Goal: Task Accomplishment & Management: Complete application form

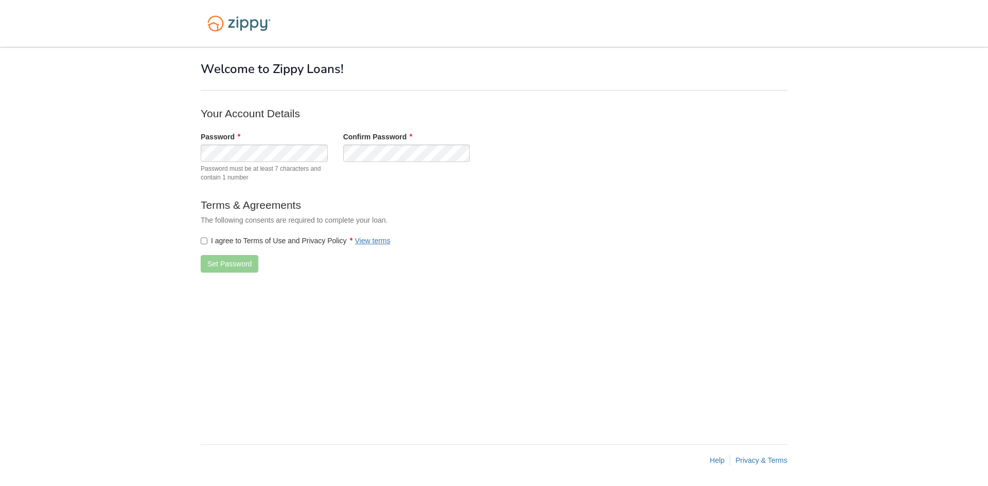
click at [208, 237] on label "I agree to Terms of Use and Privacy Policy View terms" at bounding box center [296, 241] width 190 height 10
click at [217, 260] on button "Set Password" at bounding box center [230, 263] width 58 height 17
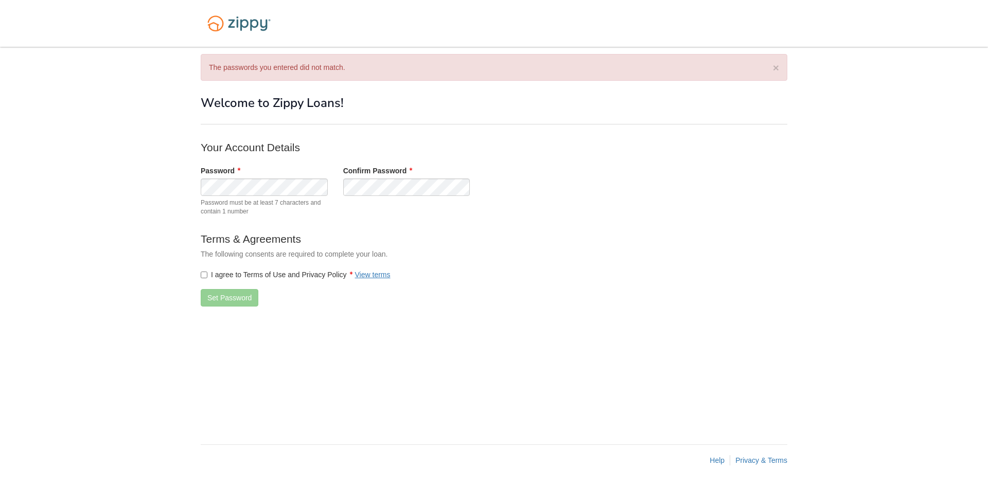
click at [208, 275] on label "I agree to Terms of Use and Privacy Policy View terms" at bounding box center [296, 275] width 190 height 10
click at [212, 292] on button "Set Password" at bounding box center [230, 297] width 58 height 17
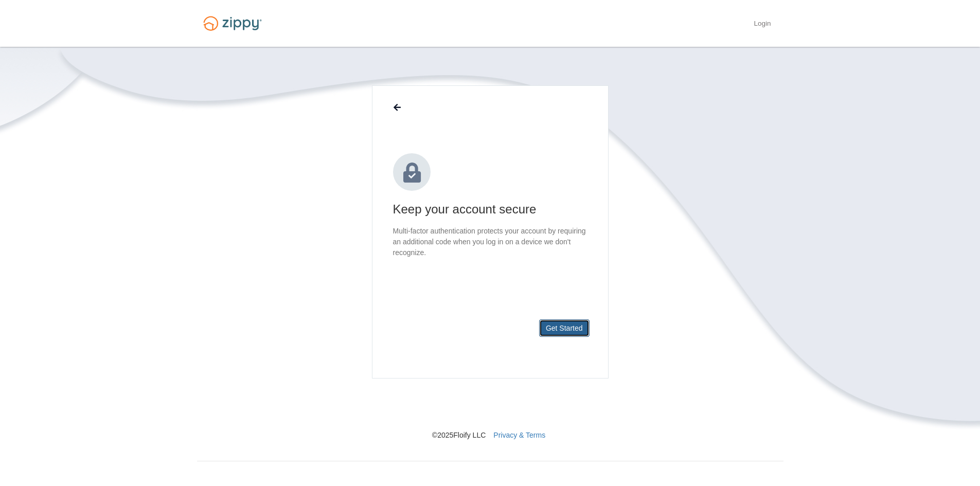
click at [553, 331] on button "Get Started" at bounding box center [564, 328] width 50 height 17
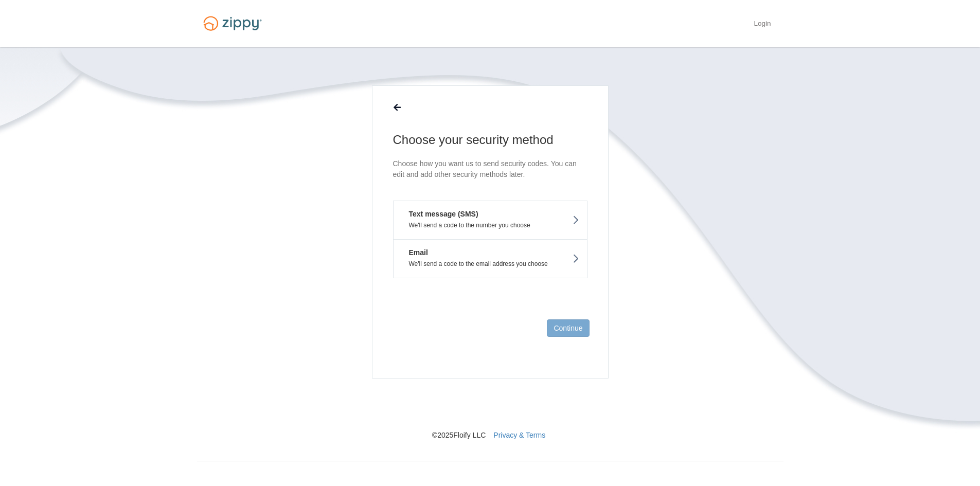
click at [467, 220] on button "Text message (SMS) We'll send a code to the number you choose" at bounding box center [490, 220] width 195 height 39
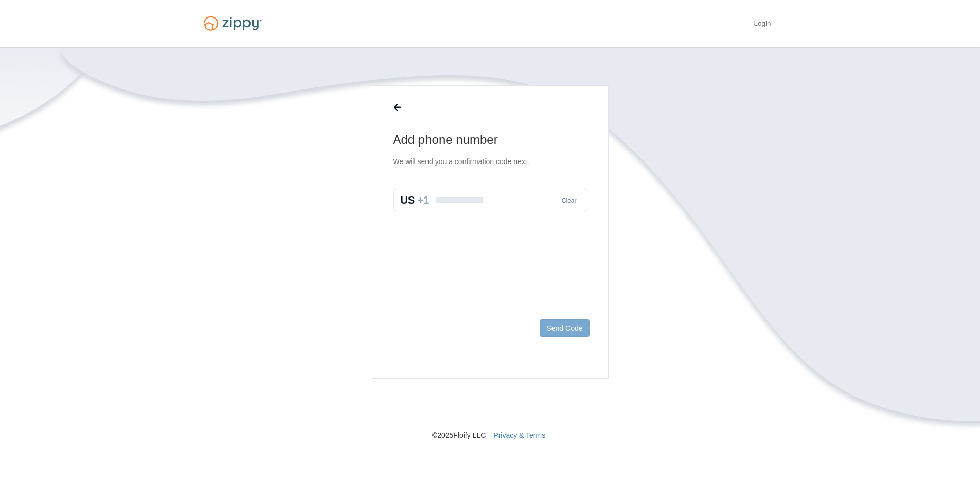
click at [516, 199] on input "text" at bounding box center [490, 200] width 195 height 25
type input "**********"
click at [552, 332] on button "Send Code" at bounding box center [564, 328] width 49 height 17
click at [456, 214] on input "text" at bounding box center [490, 211] width 195 height 25
click at [425, 333] on button "Change number" at bounding box center [421, 332] width 50 height 10
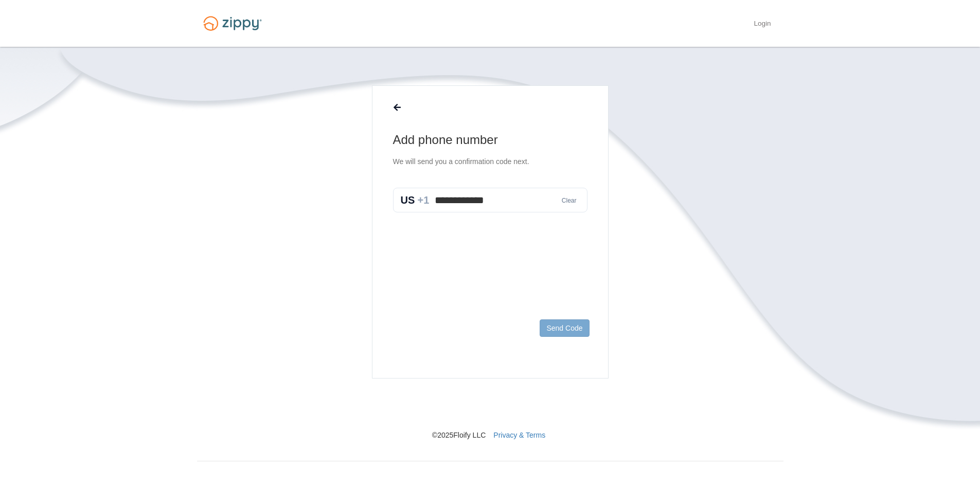
click at [572, 199] on button "Clear" at bounding box center [569, 201] width 21 height 10
click at [463, 204] on input "text" at bounding box center [490, 200] width 195 height 25
click at [418, 287] on main "Add phone number We will send you a confirmation code next. Clear Send Code" at bounding box center [490, 231] width 237 height 293
